Goal: Task Accomplishment & Management: Complete application form

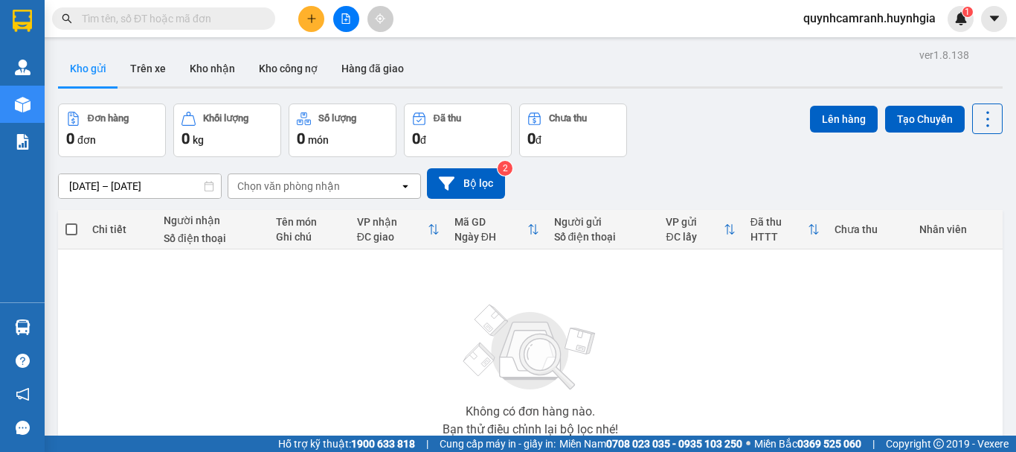
click at [318, 18] on button at bounding box center [311, 19] width 26 height 26
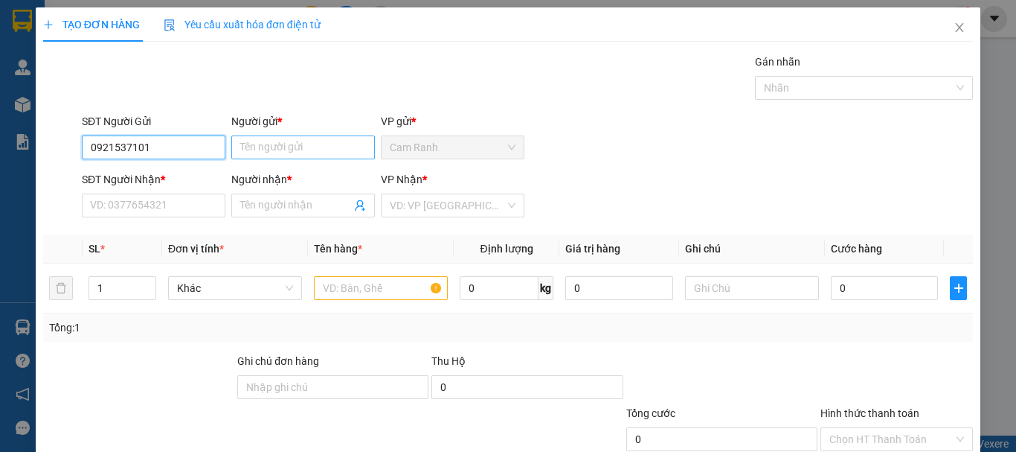
type input "0921537101"
click at [291, 141] on input "Người gửi *" at bounding box center [303, 147] width 144 height 24
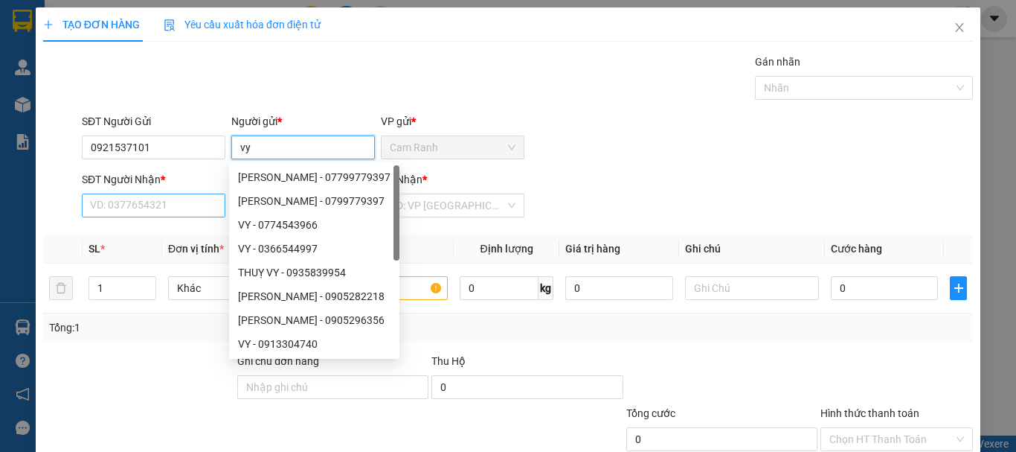
type input "vy"
click at [153, 194] on input "SĐT Người Nhận *" at bounding box center [154, 205] width 144 height 24
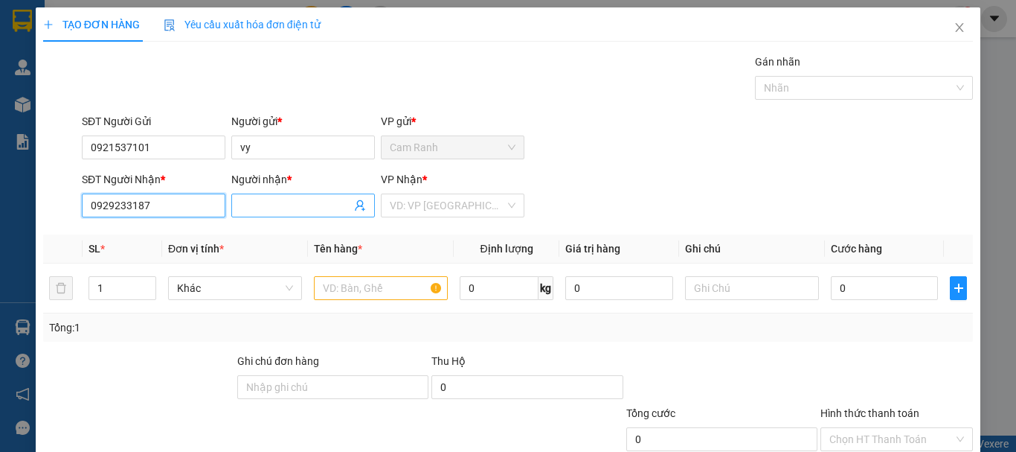
type input "0929233187"
click at [254, 204] on input "Người nhận *" at bounding box center [295, 205] width 111 height 16
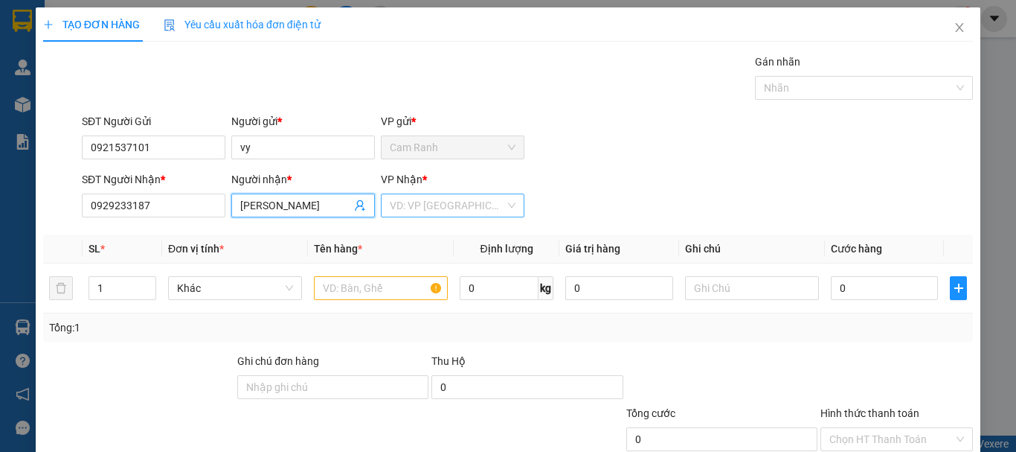
type input "[PERSON_NAME]"
click at [413, 204] on input "search" at bounding box center [447, 205] width 115 height 22
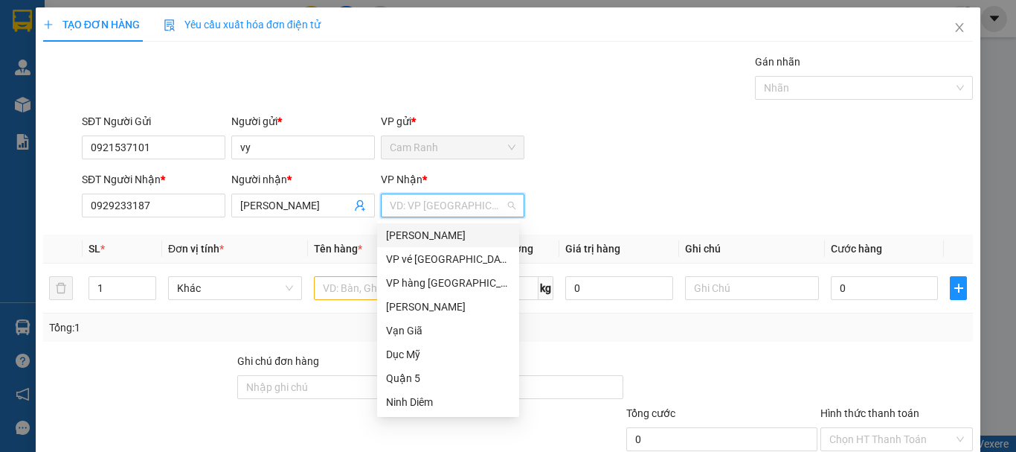
click at [425, 238] on div "[PERSON_NAME]" at bounding box center [448, 235] width 124 height 16
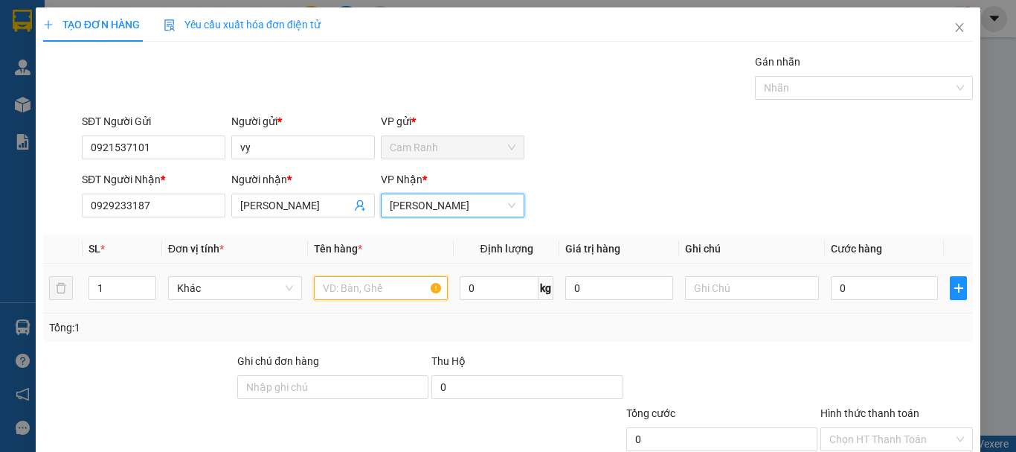
click at [343, 286] on input "text" at bounding box center [381, 288] width 134 height 24
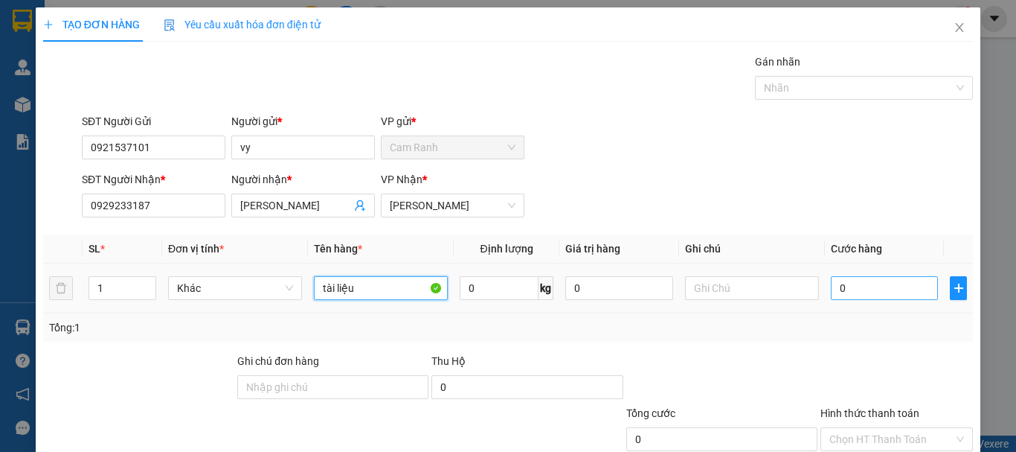
type input "tài liệu"
click at [862, 286] on input "0" at bounding box center [884, 288] width 107 height 24
type input "02"
type input "2"
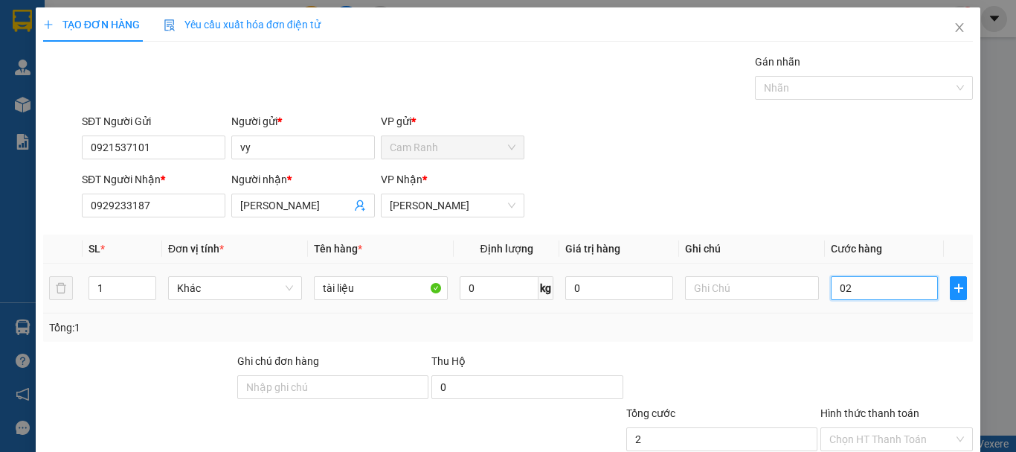
type input "020"
type input "20"
type input "0.200"
type input "200"
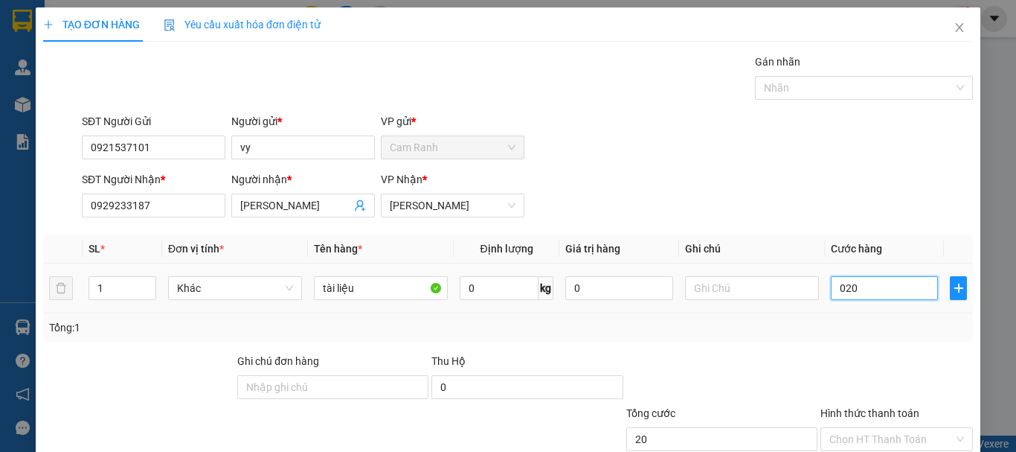
type input "200"
type input "020"
type input "20"
type input "02"
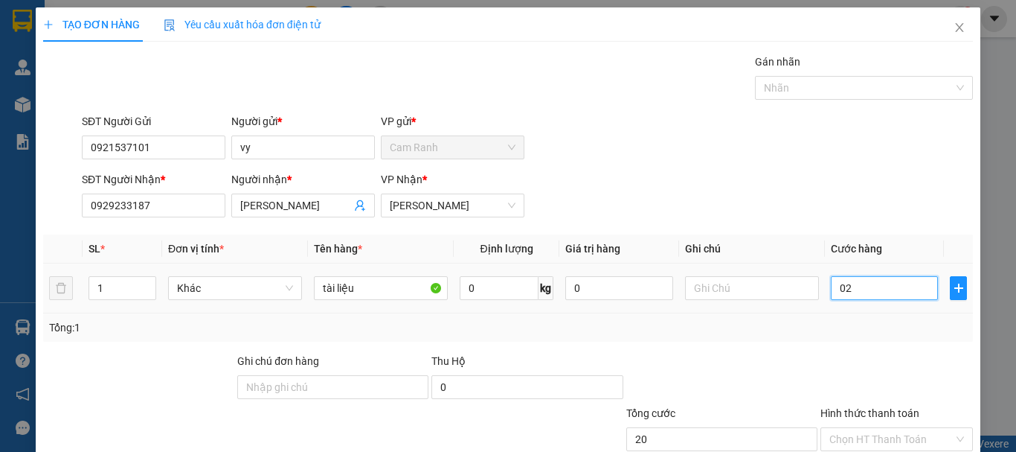
type input "2"
type input "0"
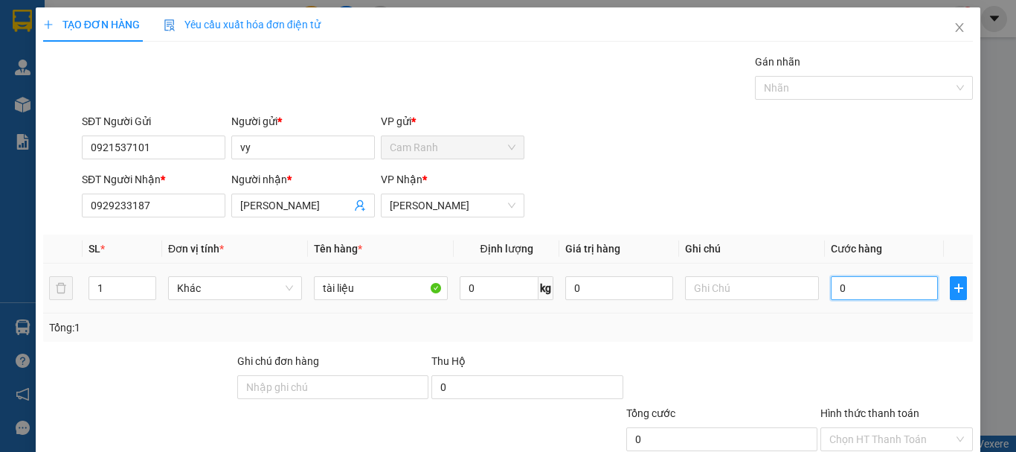
click at [859, 286] on input "0" at bounding box center [884, 288] width 107 height 24
click at [831, 292] on input "0" at bounding box center [884, 288] width 107 height 24
type input "20"
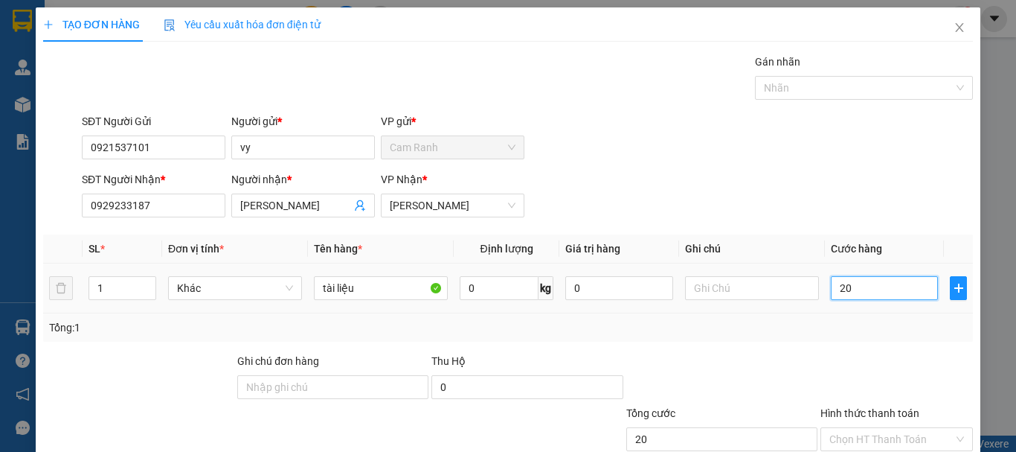
type input "200"
type input "2.000"
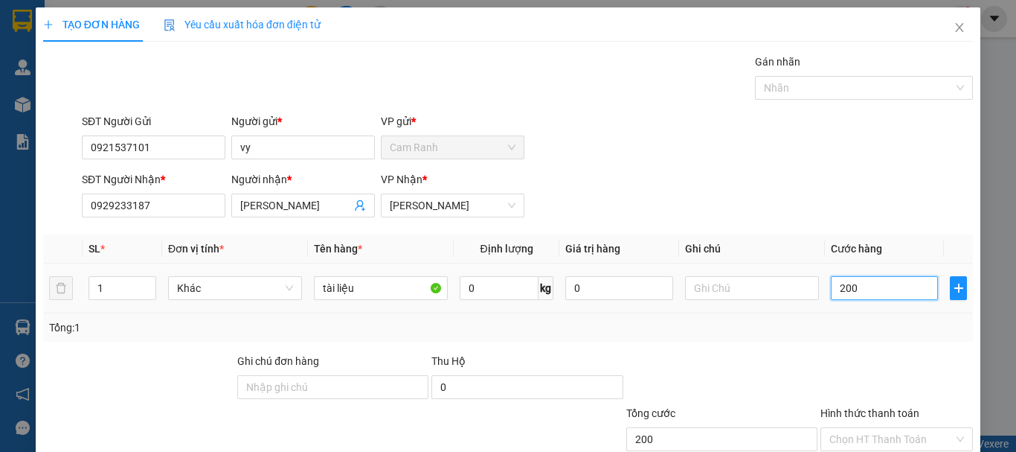
type input "2.000"
type input "20.000"
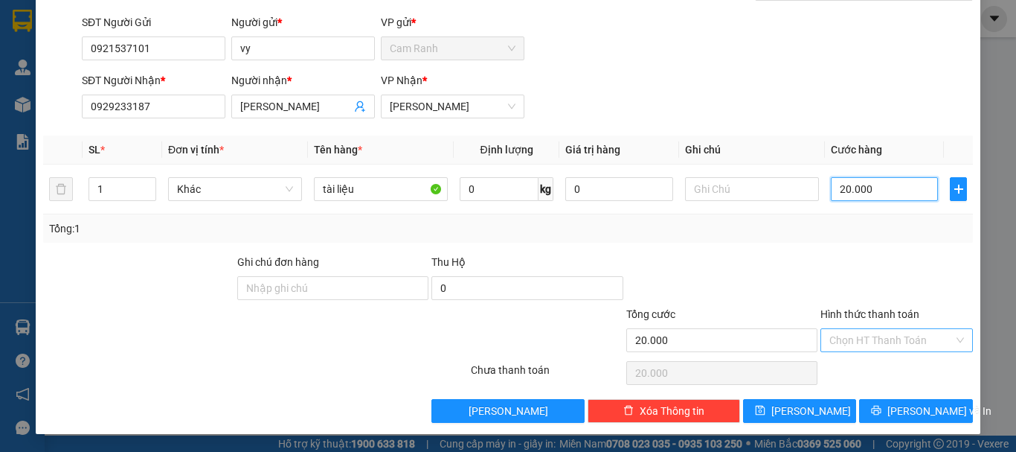
type input "20.000"
click at [844, 341] on input "Hình thức thanh toán" at bounding box center [892, 340] width 124 height 22
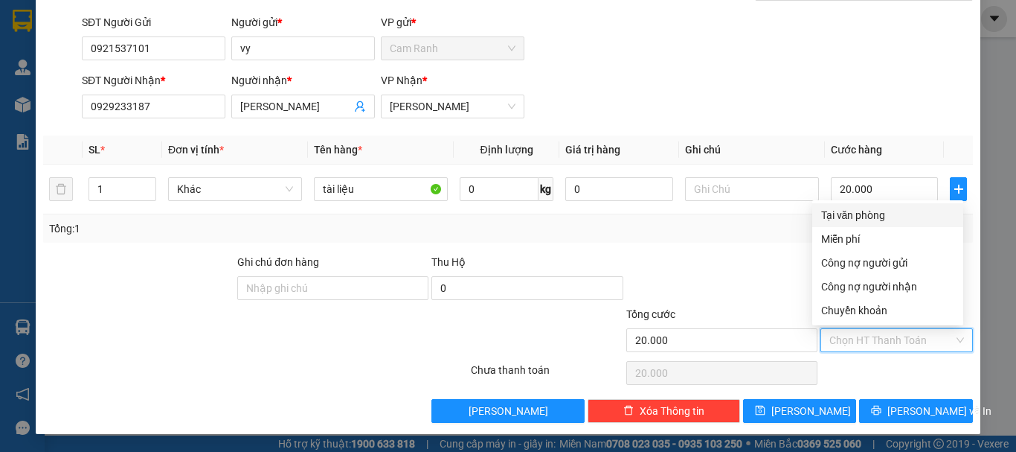
click at [863, 212] on div "Tại văn phòng" at bounding box center [887, 215] width 133 height 16
type input "0"
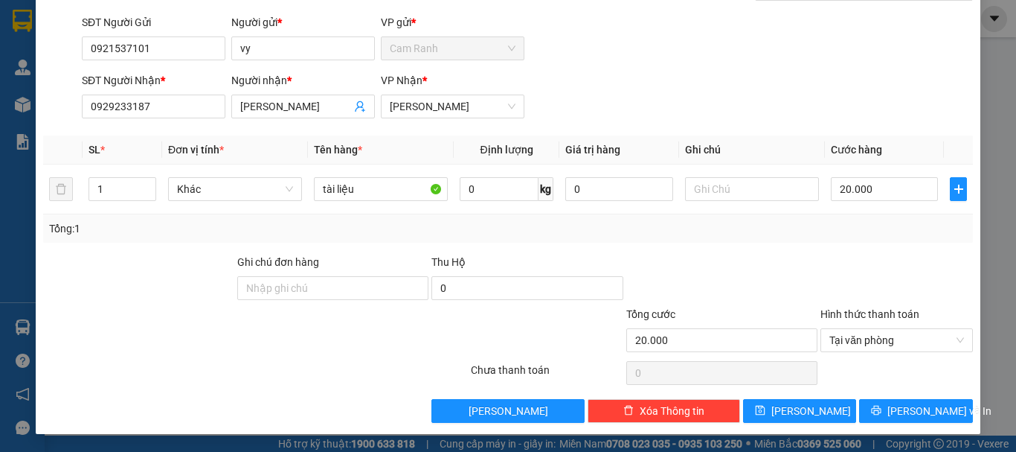
click at [910, 397] on div "Transit Pickup Surcharge Ids Transit Deliver Surcharge Ids Transit Deliver Surc…" at bounding box center [508, 189] width 930 height 468
click at [910, 408] on span "[PERSON_NAME] và In" at bounding box center [940, 411] width 104 height 16
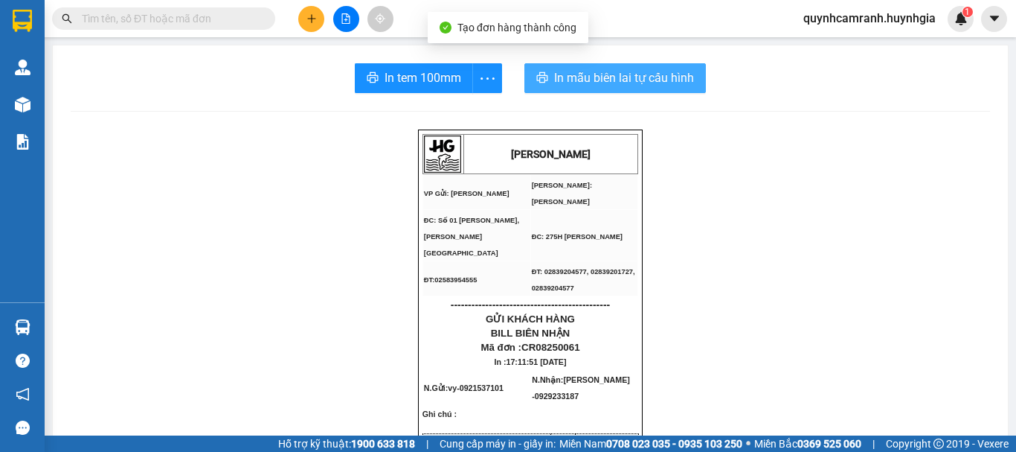
click at [621, 83] on span "In mẫu biên lai tự cấu hình" at bounding box center [624, 77] width 140 height 19
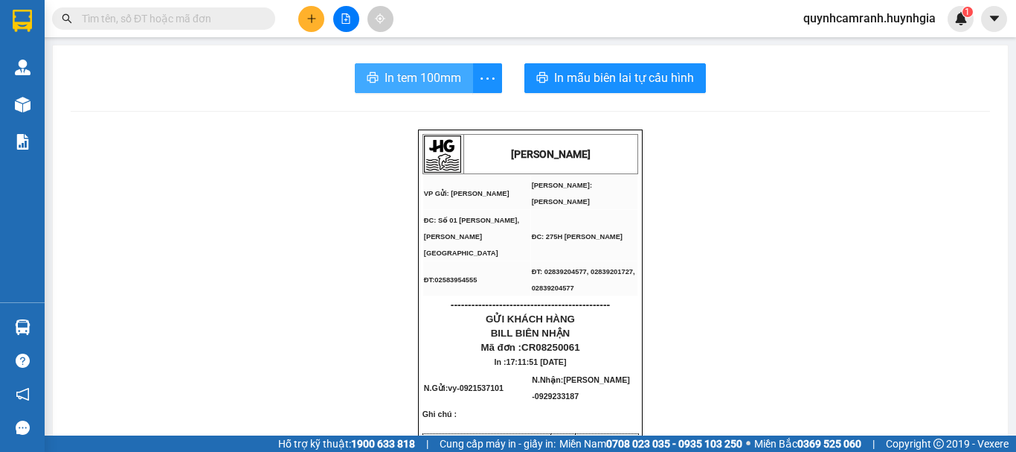
click at [422, 80] on span "In tem 100mm" at bounding box center [423, 77] width 77 height 19
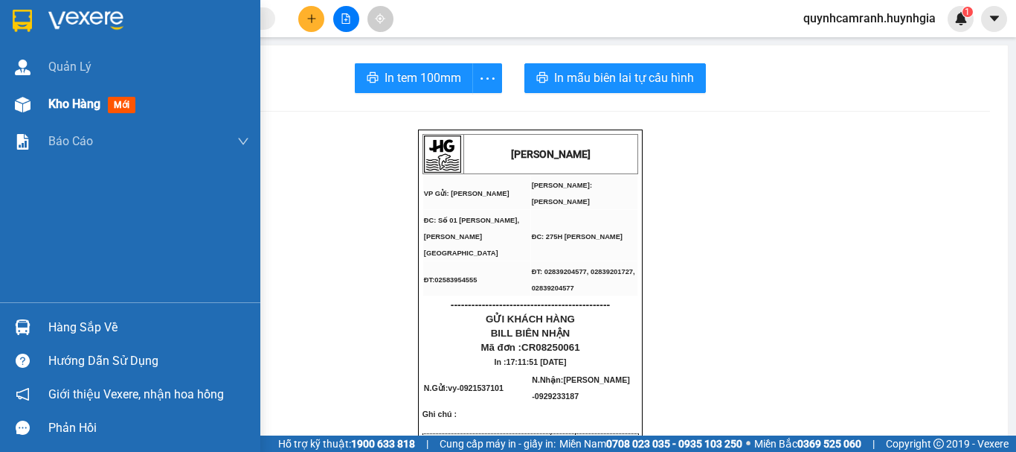
click at [63, 104] on span "Kho hàng" at bounding box center [74, 104] width 52 height 14
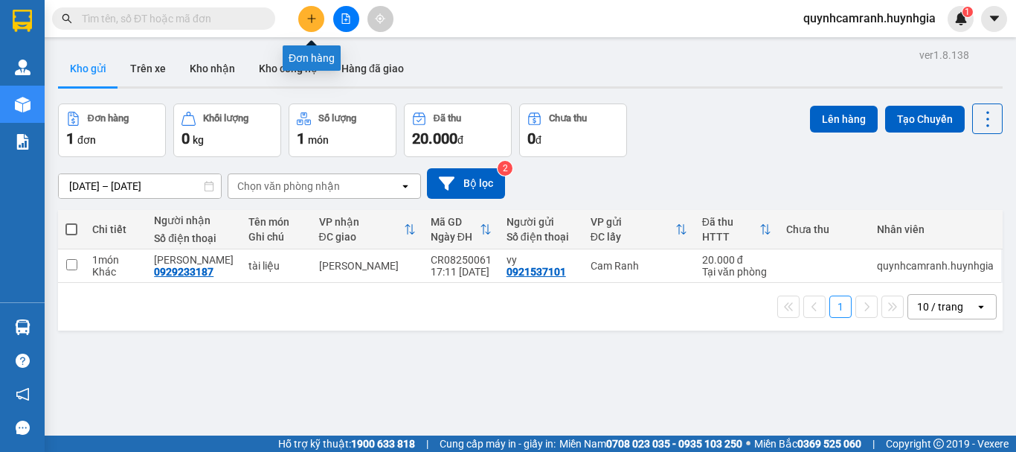
click at [307, 21] on icon "plus" at bounding box center [312, 18] width 10 height 10
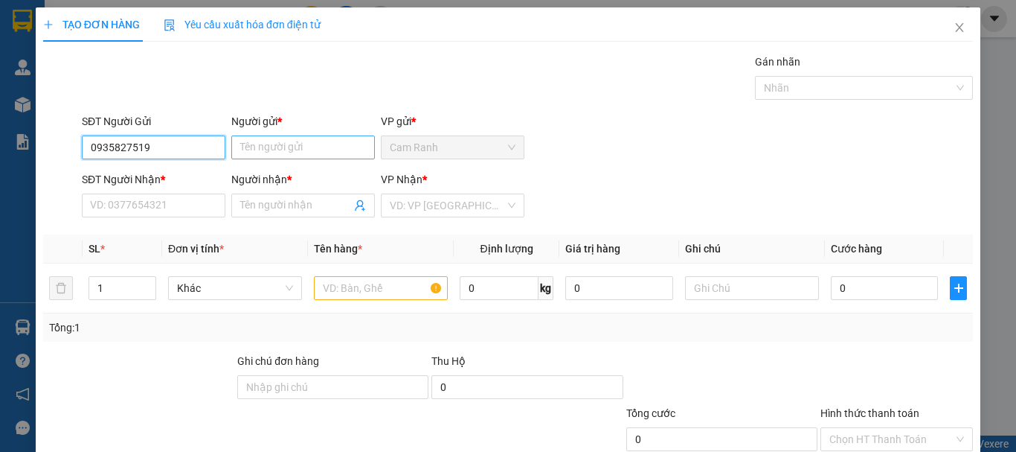
type input "0935827519"
click at [284, 150] on input "Người gửi *" at bounding box center [303, 147] width 144 height 24
click at [309, 156] on input "Người gửi *" at bounding box center [303, 147] width 144 height 24
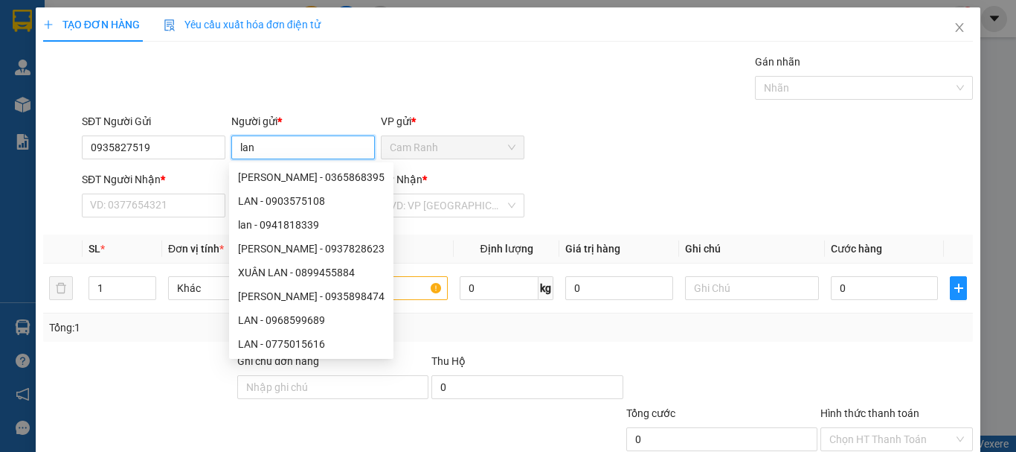
type input "lan"
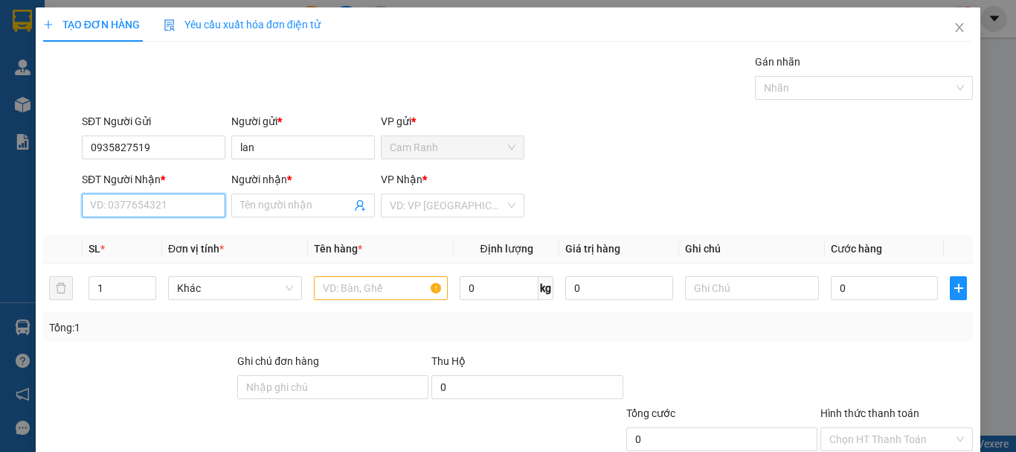
click at [152, 210] on input "SĐT Người Nhận *" at bounding box center [154, 205] width 144 height 24
type input "0935161684"
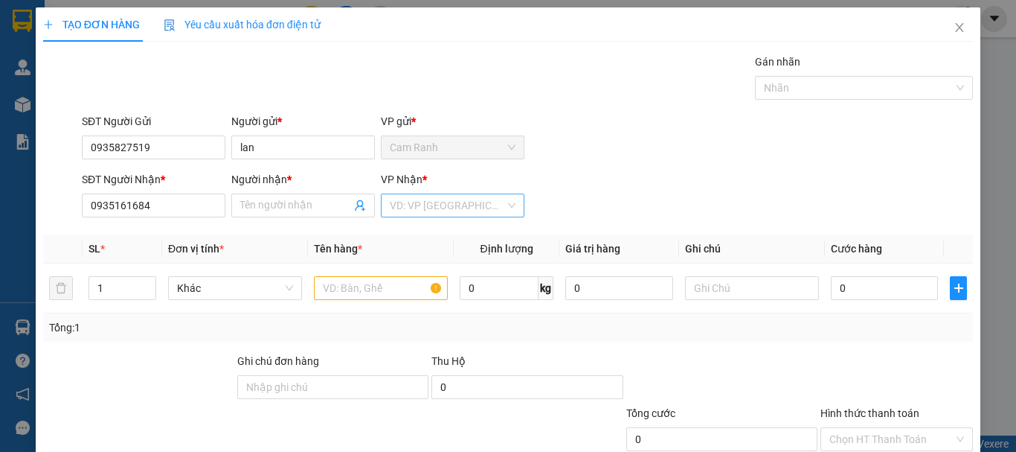
click at [456, 211] on input "search" at bounding box center [447, 205] width 115 height 22
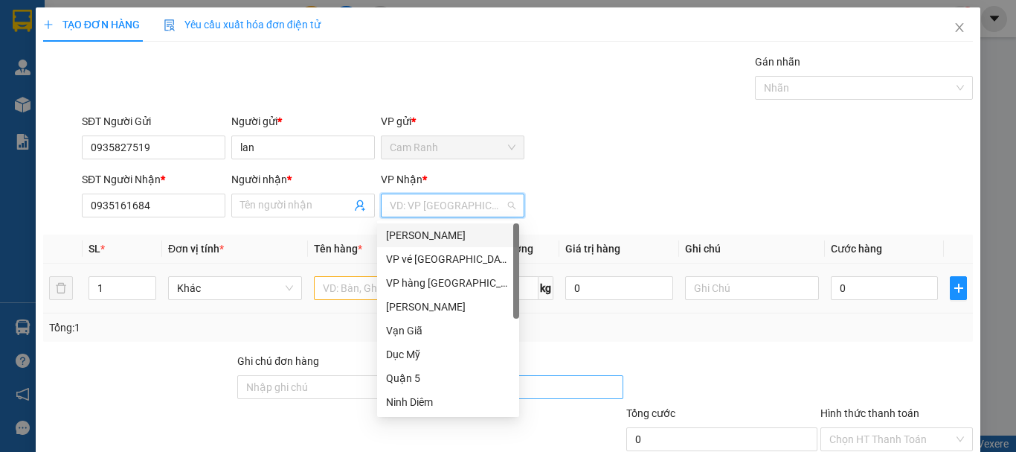
scroll to position [74, 0]
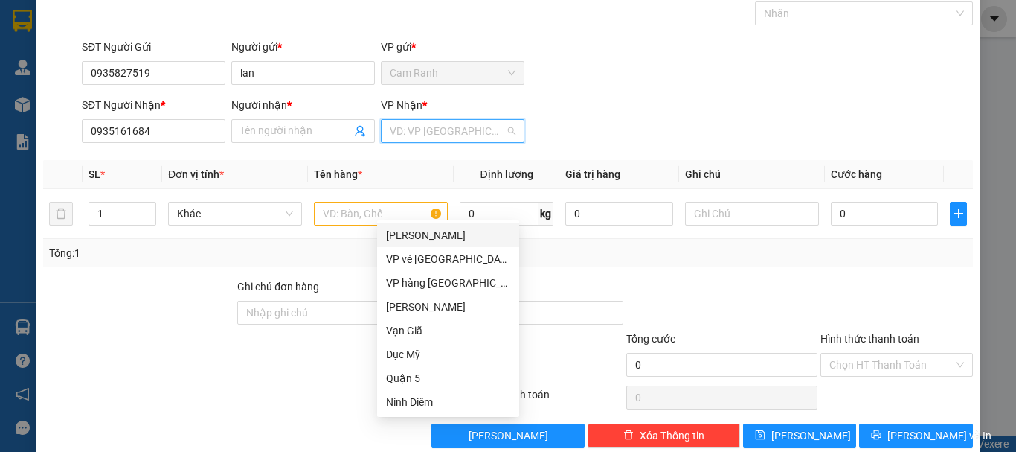
click at [404, 238] on div "[PERSON_NAME]" at bounding box center [448, 235] width 124 height 16
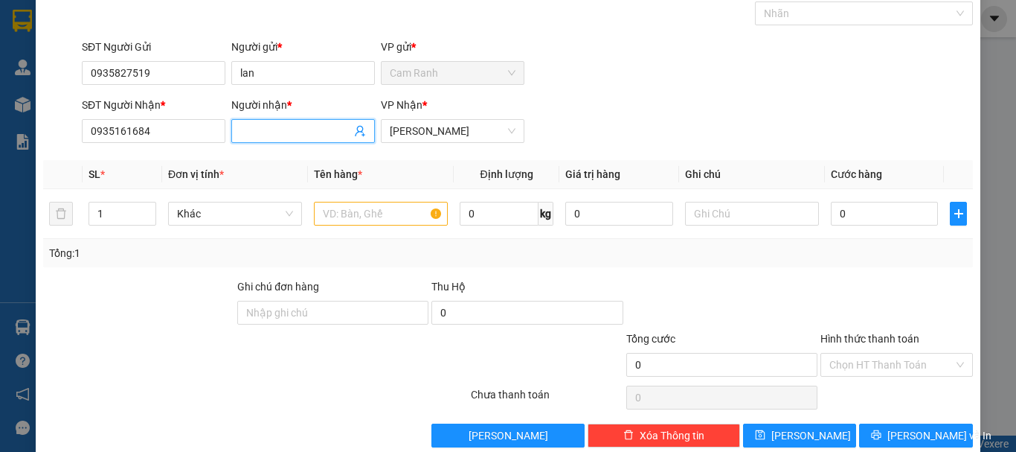
click at [333, 126] on input "Người nhận *" at bounding box center [295, 131] width 111 height 16
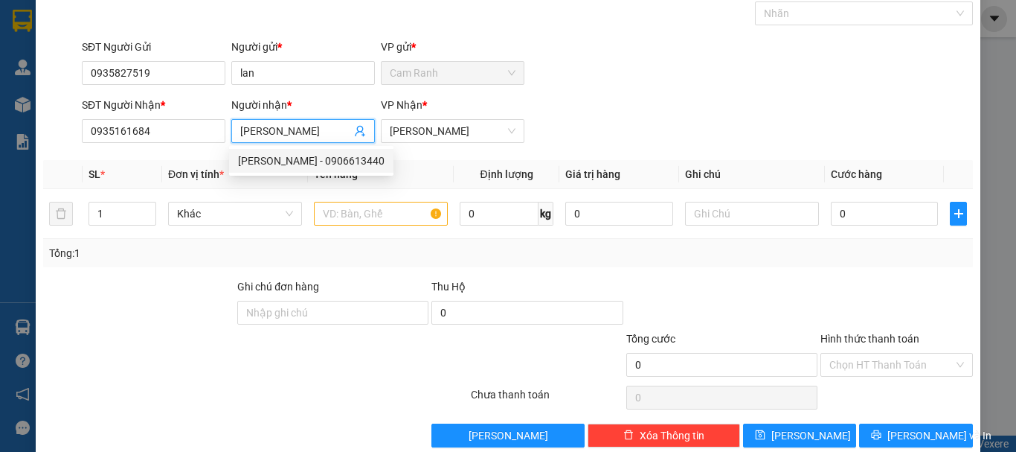
type input "[PERSON_NAME]"
click at [343, 264] on div "Tổng: 1" at bounding box center [508, 253] width 930 height 28
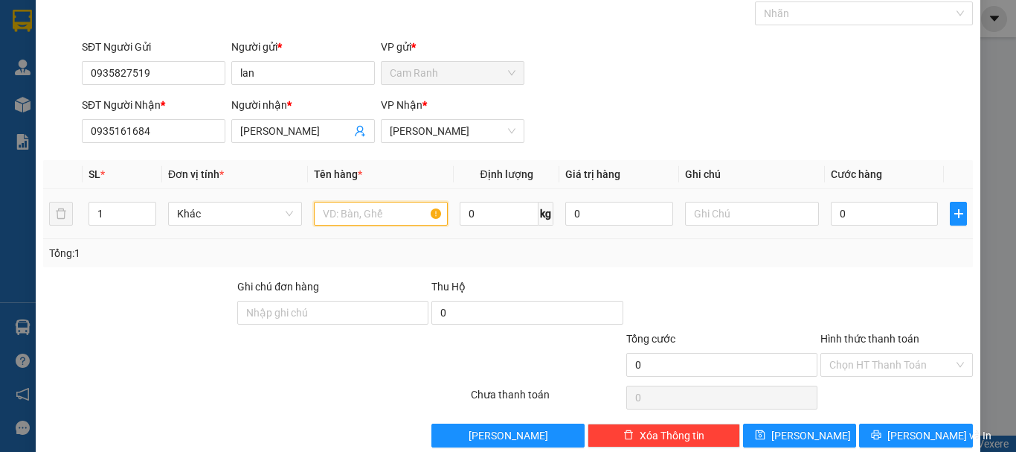
click at [332, 218] on input "text" at bounding box center [381, 214] width 134 height 24
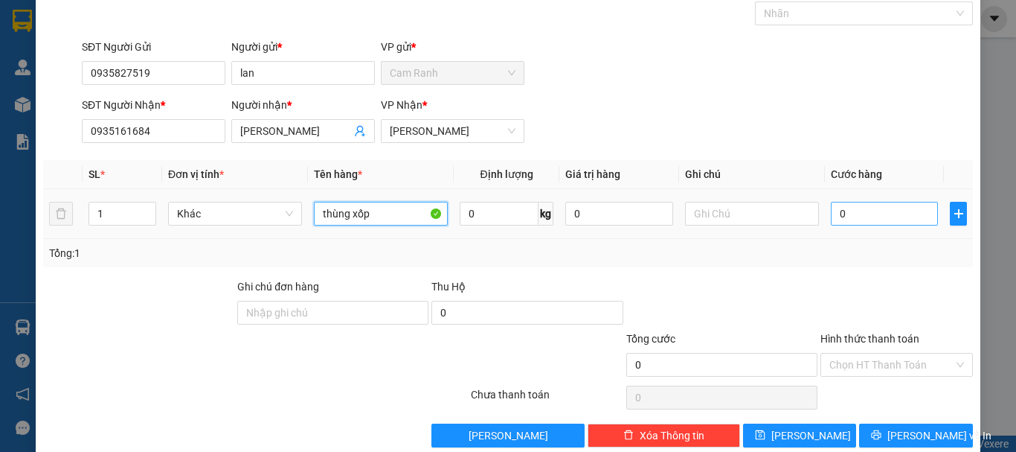
type input "thùng xốp"
click at [831, 216] on input "0" at bounding box center [884, 214] width 107 height 24
type input "30"
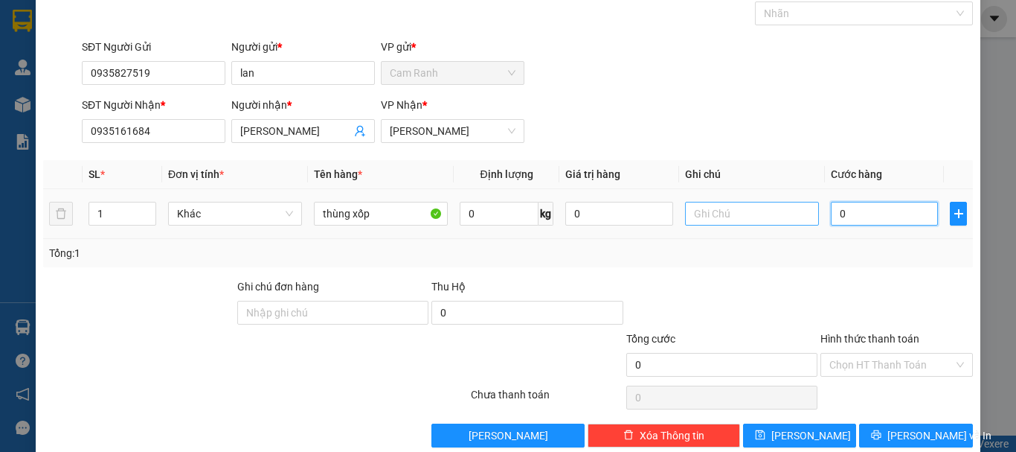
type input "30"
type input "300"
type input "3.000"
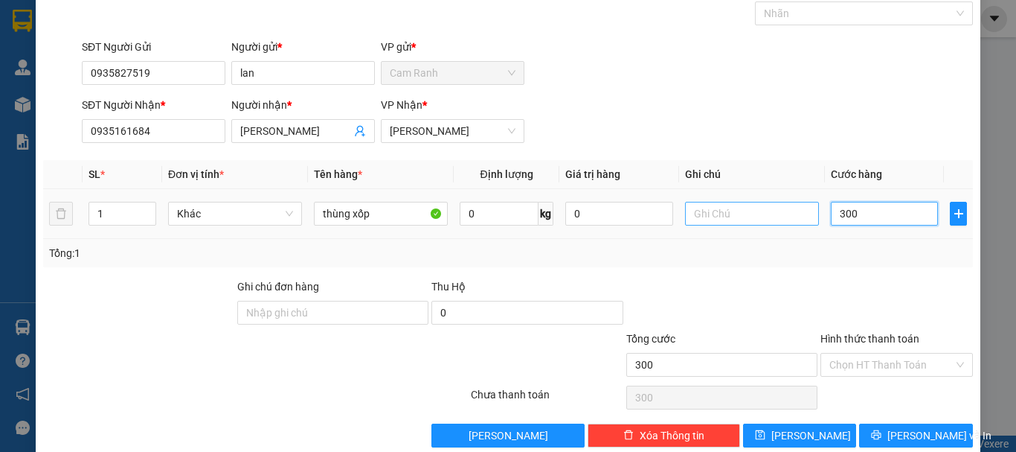
type input "3.000"
type input "30.000"
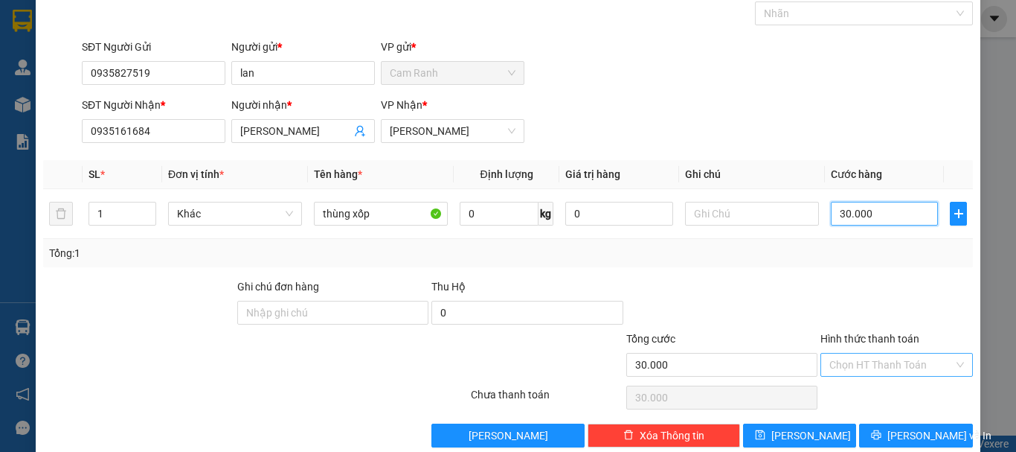
type input "30.000"
click at [868, 365] on input "Hình thức thanh toán" at bounding box center [892, 364] width 124 height 22
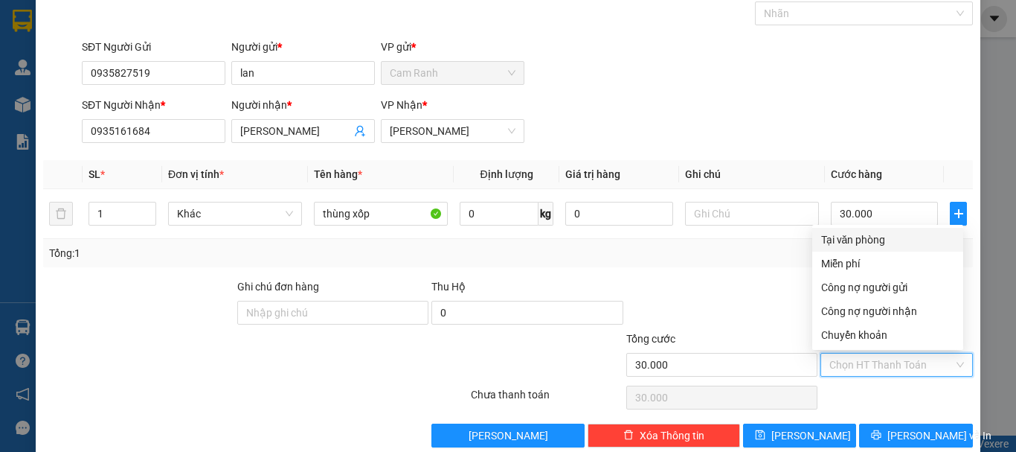
click at [855, 239] on div "Tại văn phòng" at bounding box center [887, 239] width 133 height 16
type input "0"
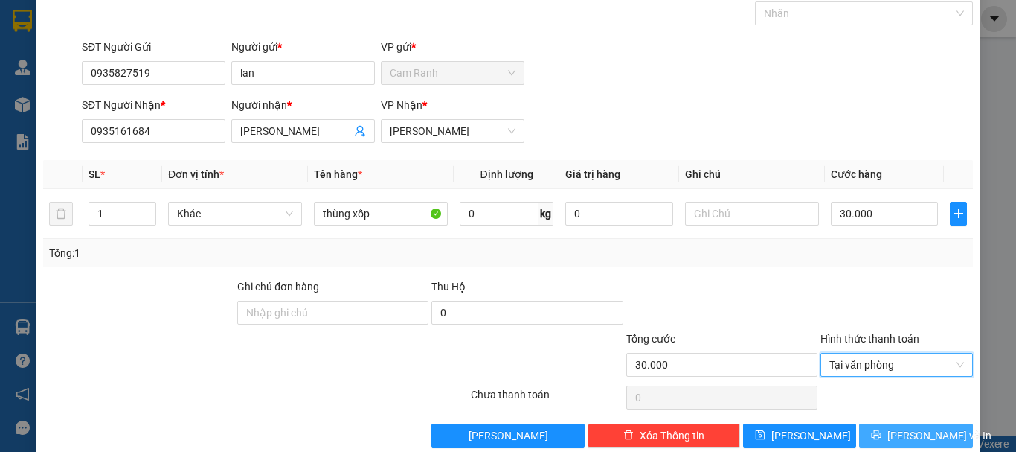
click at [905, 440] on span "[PERSON_NAME] và In" at bounding box center [940, 435] width 104 height 16
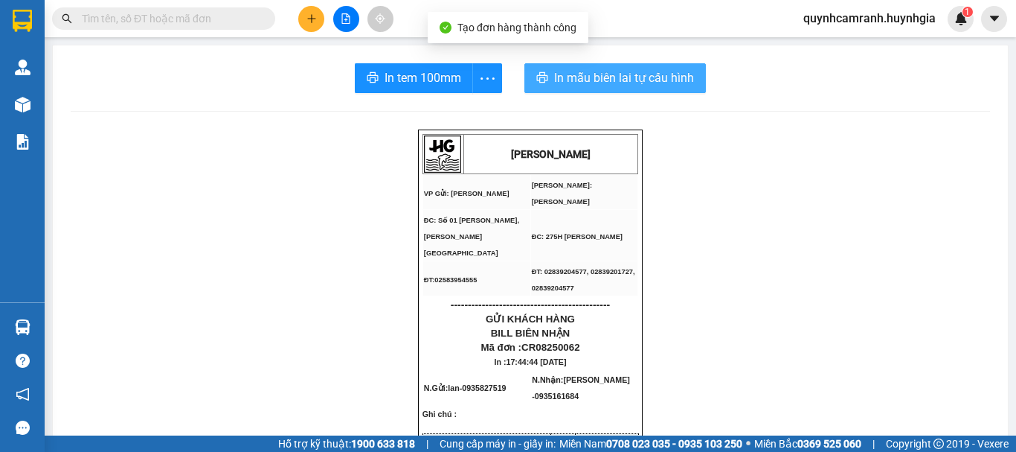
click at [604, 84] on span "In mẫu biên lai tự cấu hình" at bounding box center [624, 77] width 140 height 19
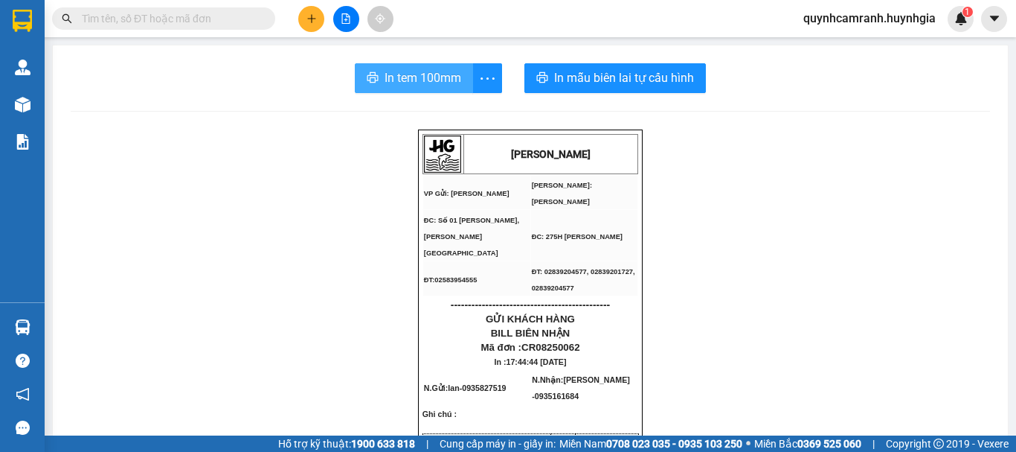
click at [376, 86] on button "In tem 100mm" at bounding box center [414, 78] width 118 height 30
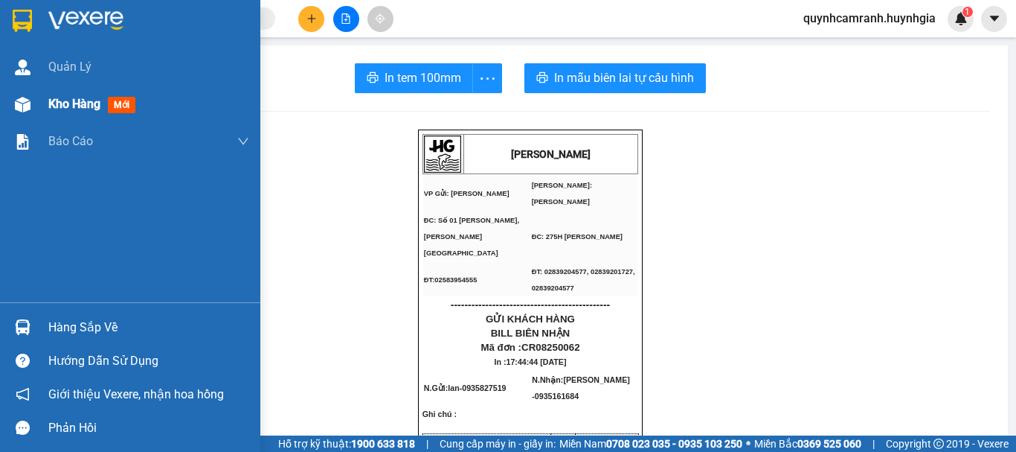
click at [82, 103] on span "Kho hàng" at bounding box center [74, 104] width 52 height 14
